Goal: Task Accomplishment & Management: Complete application form

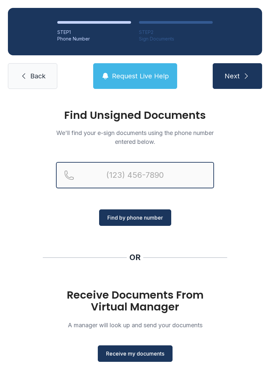
click at [178, 167] on input "Reservation phone number" at bounding box center [135, 175] width 158 height 26
type input "("
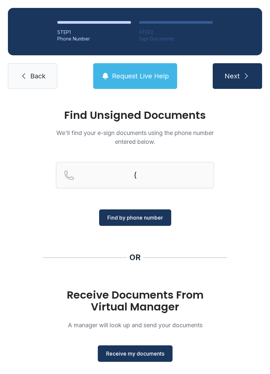
click at [31, 77] on span "Back" at bounding box center [37, 75] width 15 height 9
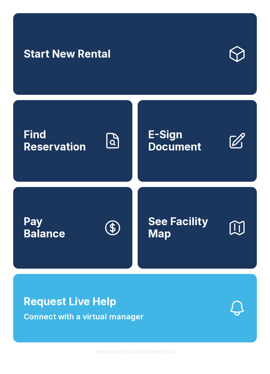
click at [205, 153] on span "E-Sign Document" at bounding box center [185, 141] width 74 height 24
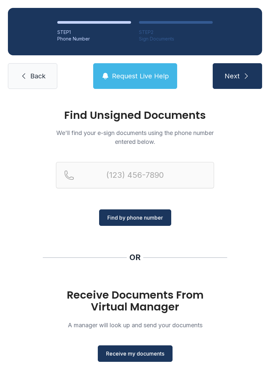
click at [142, 347] on button "Receive my documents" at bounding box center [135, 354] width 75 height 16
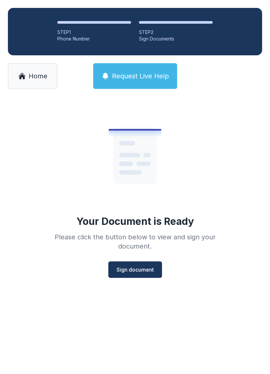
click at [146, 271] on span "Sign document" at bounding box center [135, 270] width 37 height 8
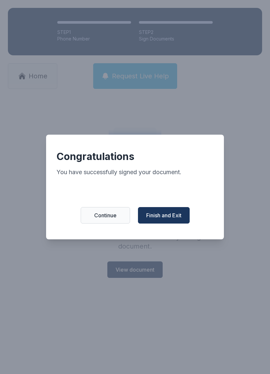
click at [177, 224] on button "Finish and Exit" at bounding box center [164, 215] width 52 height 16
